Goal: Task Accomplishment & Management: Use online tool/utility

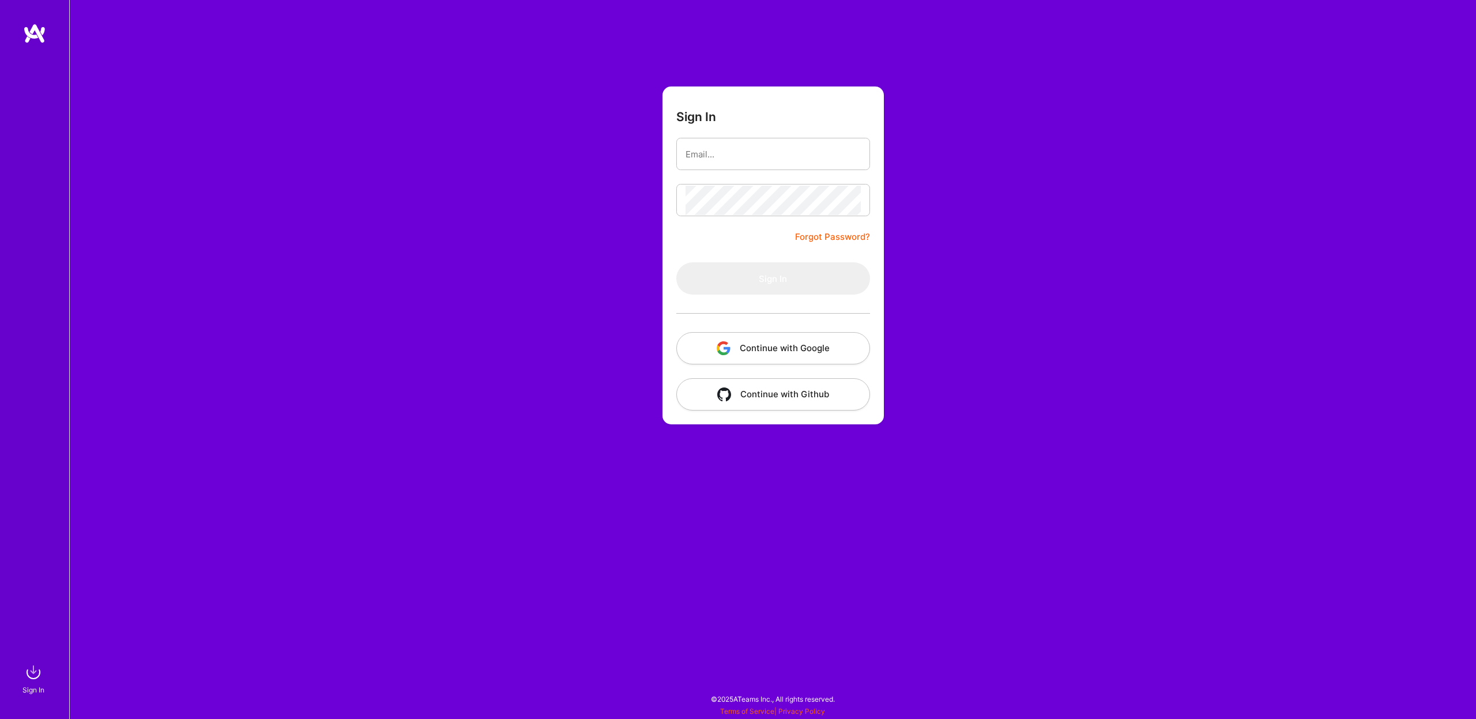
click at [748, 349] on button "Continue with Google" at bounding box center [773, 348] width 194 height 32
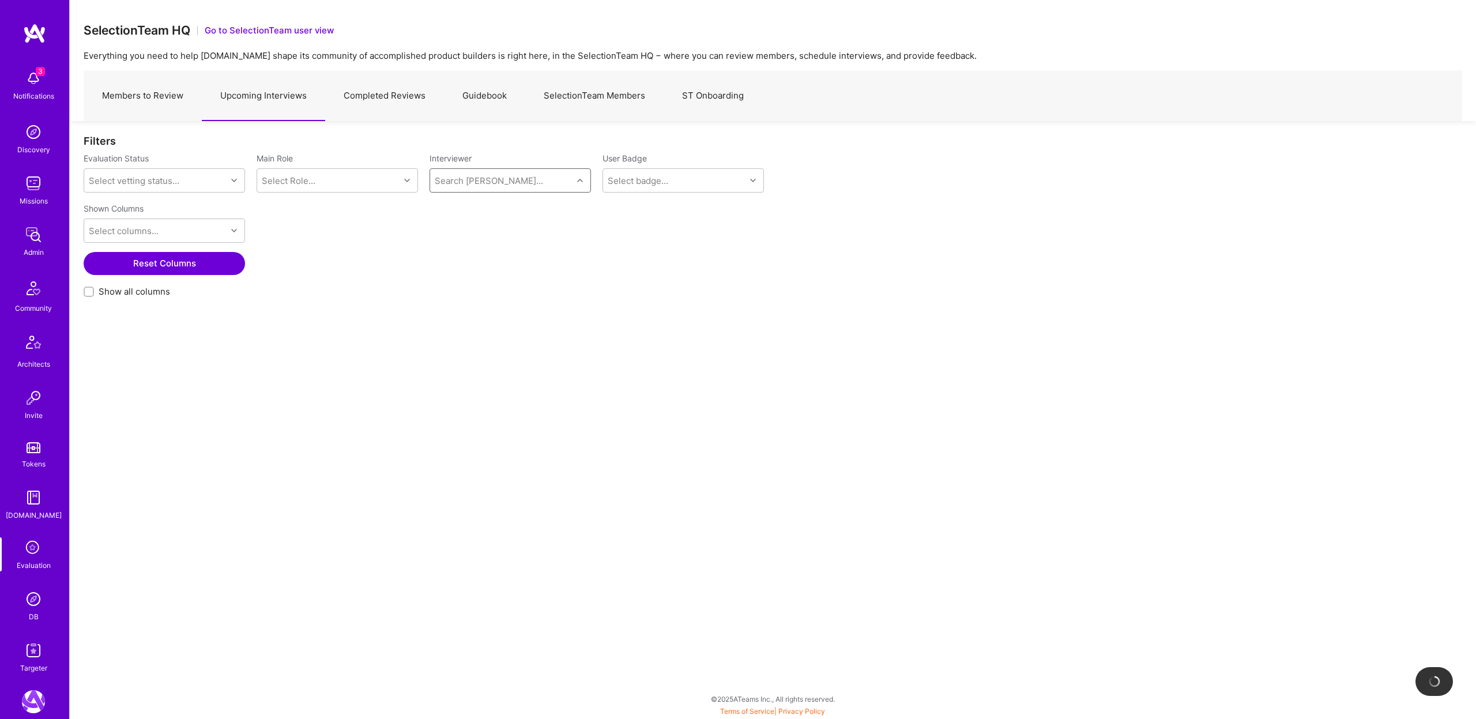
click at [164, 97] on link "Members to Review" at bounding box center [143, 96] width 118 height 50
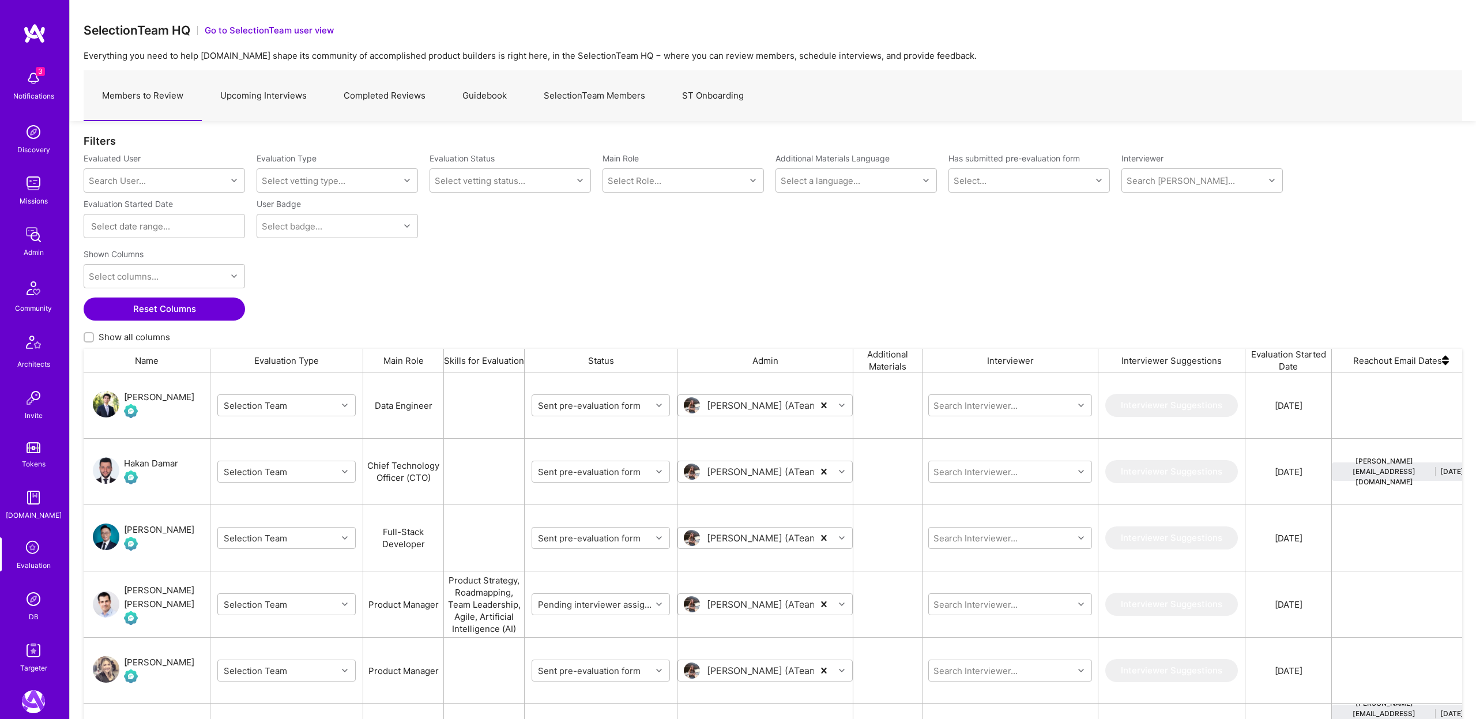
scroll to position [598, 1379]
click at [125, 177] on div "Search User..." at bounding box center [117, 181] width 57 height 12
paste input "[EMAIL_ADDRESS][PERSON_NAME][DOMAIN_NAME]"
type input "[EMAIL_ADDRESS][PERSON_NAME][DOMAIN_NAME]"
click at [158, 208] on div "[PERSON_NAME]" at bounding box center [180, 210] width 118 height 12
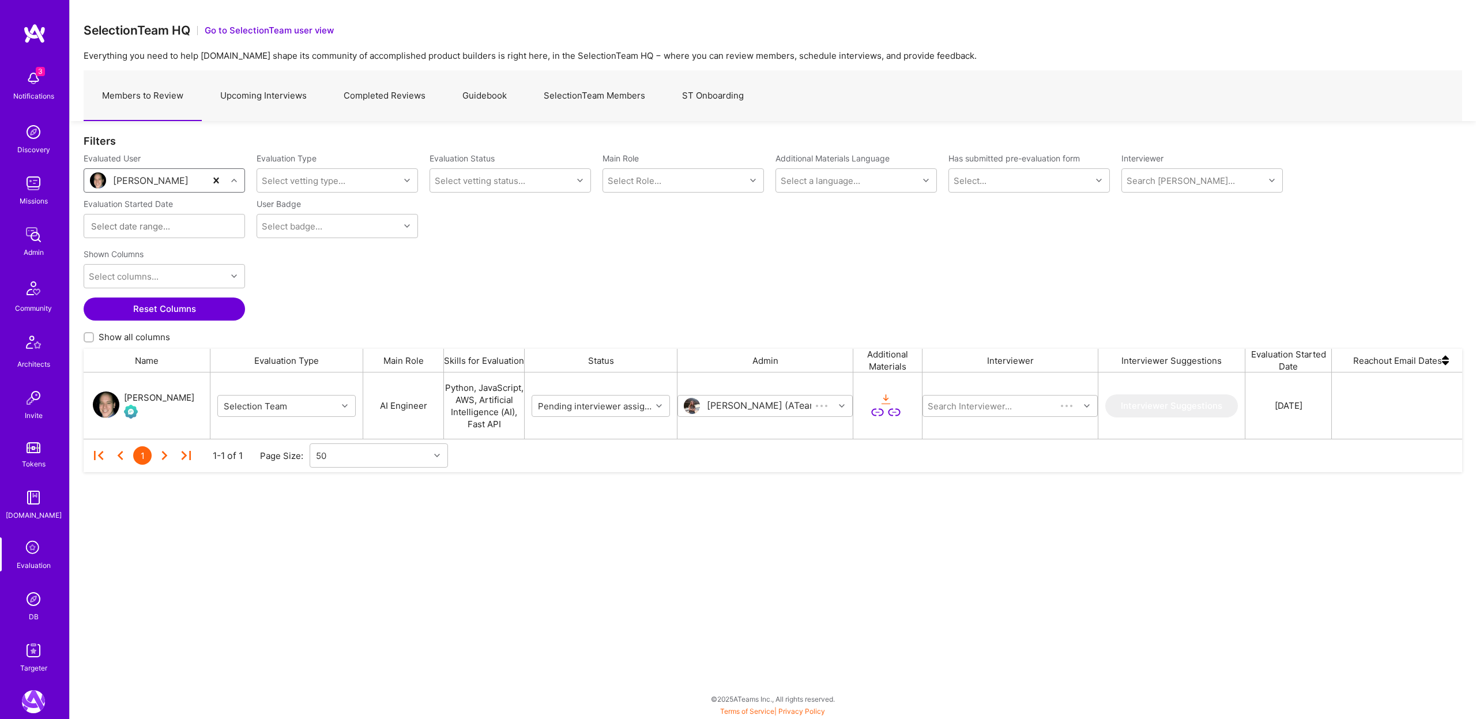
scroll to position [66, 1379]
click at [1019, 411] on input "grid" at bounding box center [1001, 406] width 138 height 12
type input "Mos"
click at [991, 505] on div "Mostafa D" at bounding box center [995, 500] width 58 height 12
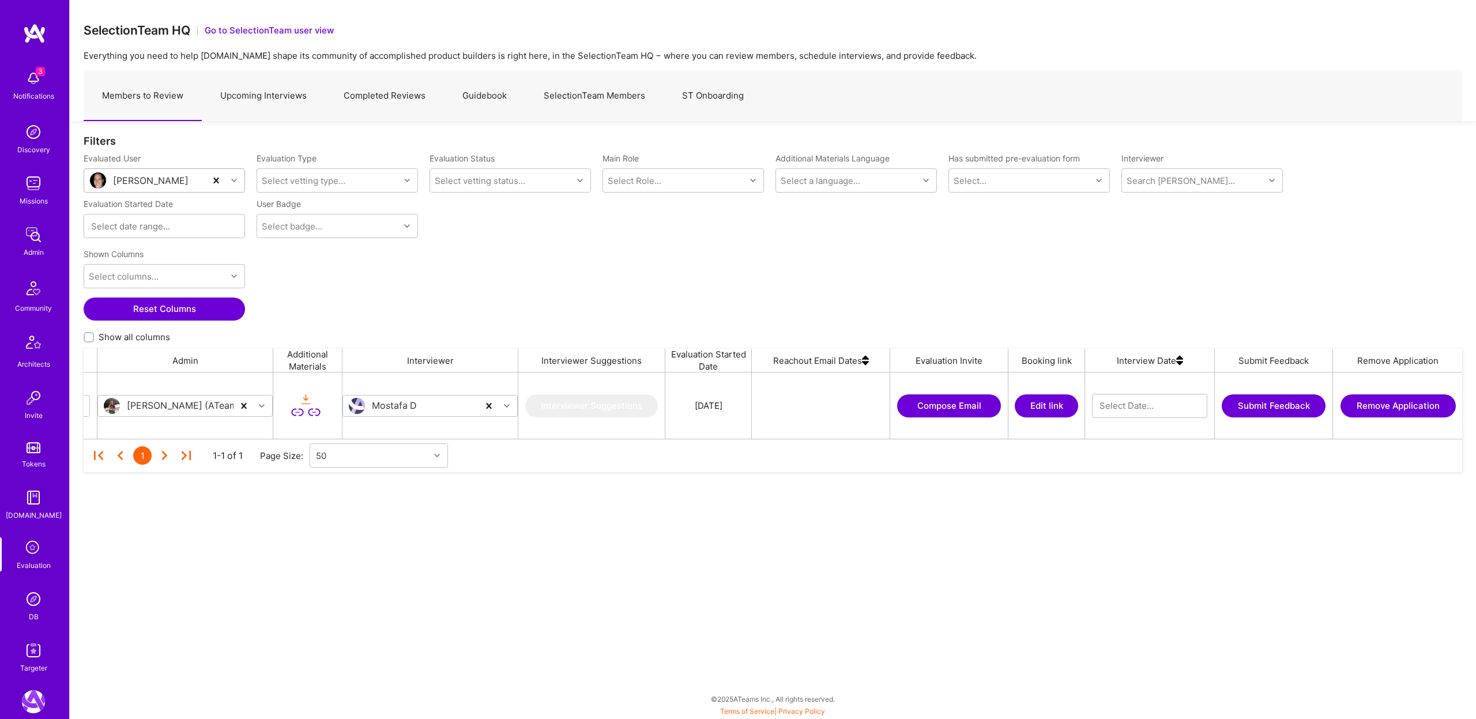
scroll to position [0, 589]
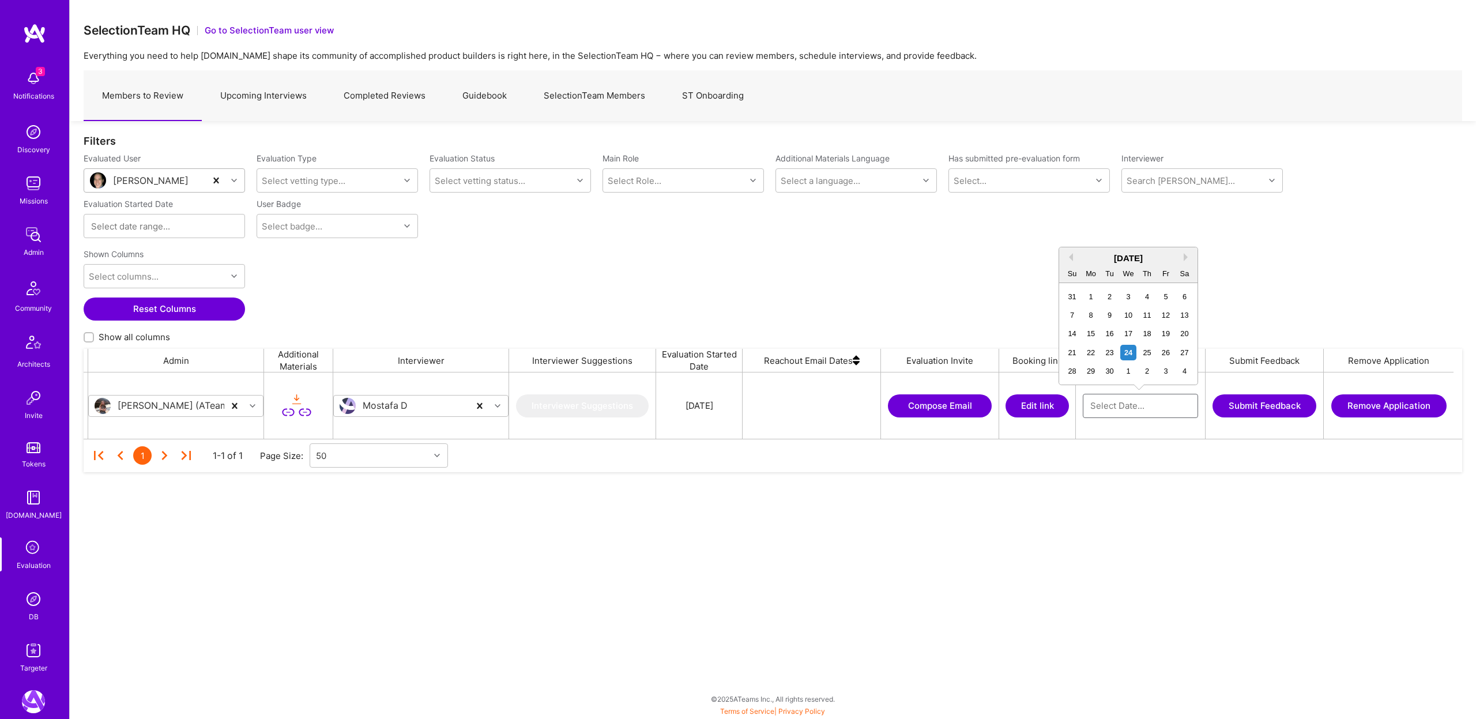
click at [1112, 404] on input "grid" at bounding box center [1140, 406] width 100 height 12
click at [1093, 352] on div "22" at bounding box center [1091, 353] width 16 height 16
type input "[DATE]"
